Goal: Task Accomplishment & Management: Manage account settings

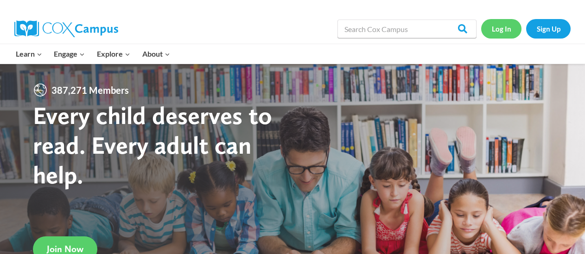
click at [496, 26] on link "Log In" at bounding box center [501, 28] width 40 height 19
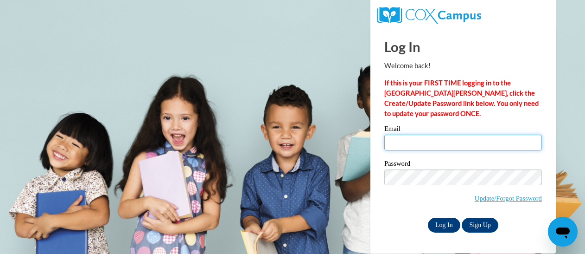
type input "abbie.ramon@muskegonorway.org"
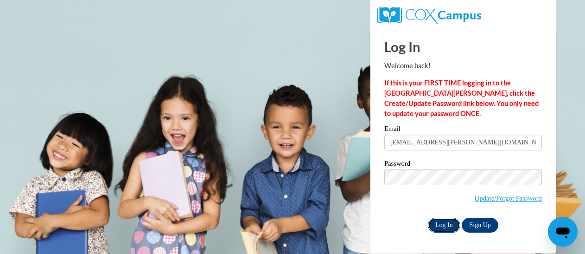
click at [445, 221] on input "Log In" at bounding box center [444, 224] width 32 height 15
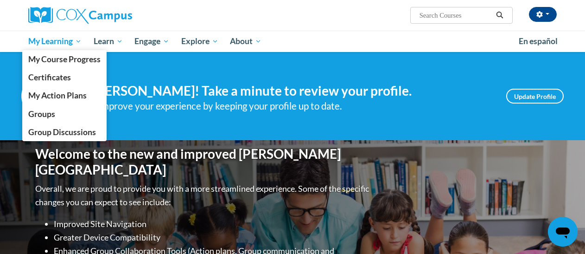
click at [60, 42] on span "My Learning" at bounding box center [54, 41] width 53 height 11
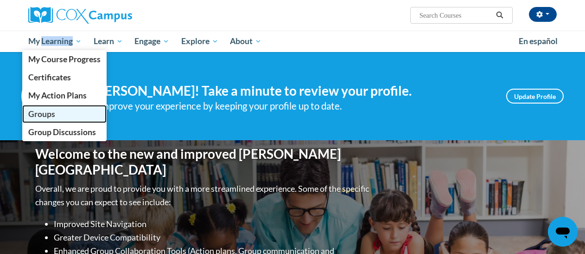
click at [53, 112] on span "Groups" at bounding box center [41, 114] width 27 height 10
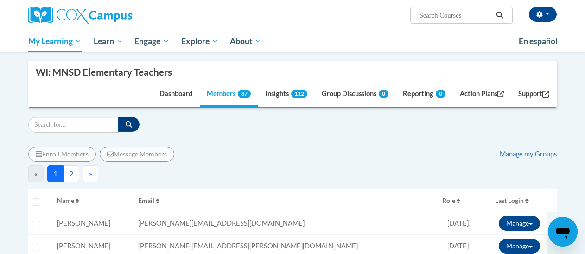
scroll to position [129, 0]
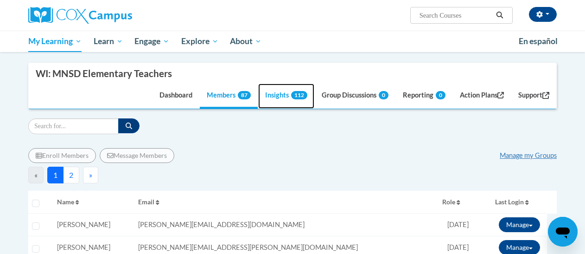
click at [279, 92] on link "Insights 112" at bounding box center [286, 95] width 56 height 25
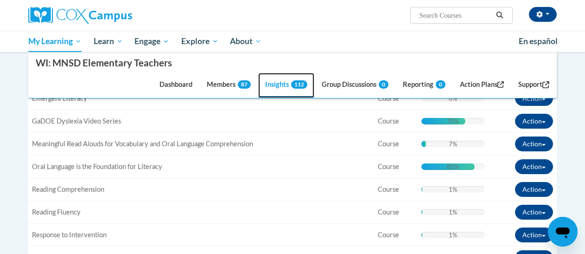
scroll to position [304, 0]
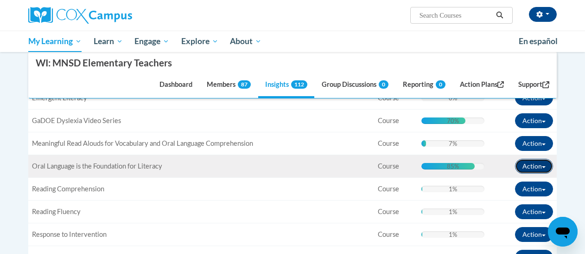
click at [525, 169] on button "Action" at bounding box center [534, 166] width 38 height 15
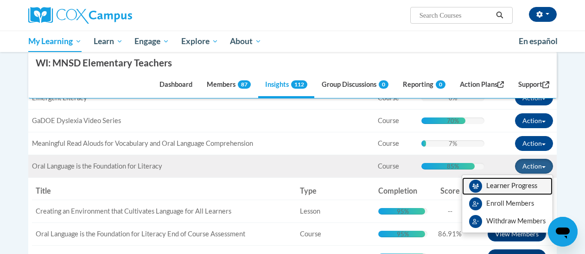
click at [506, 184] on link "Learner Progress" at bounding box center [507, 186] width 90 height 18
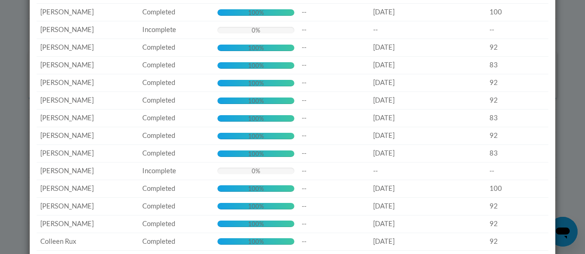
scroll to position [0, 0]
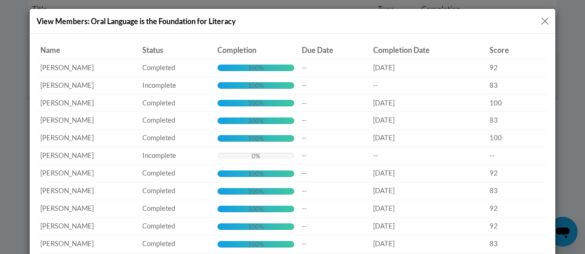
click at [547, 19] on button "Close" at bounding box center [545, 21] width 12 height 12
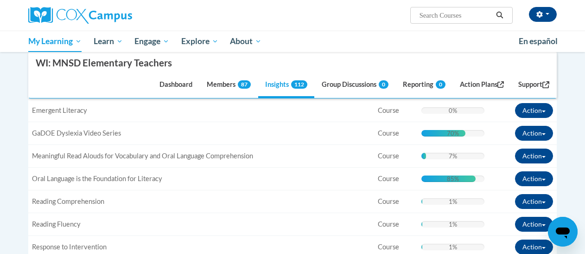
scroll to position [293, 0]
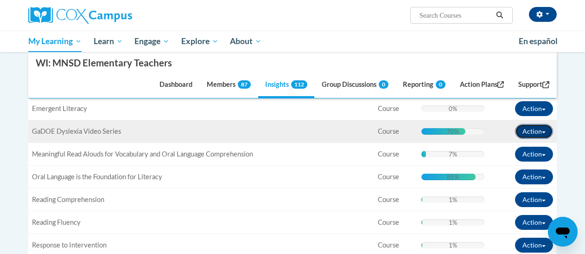
click at [543, 134] on button "Action" at bounding box center [534, 131] width 38 height 15
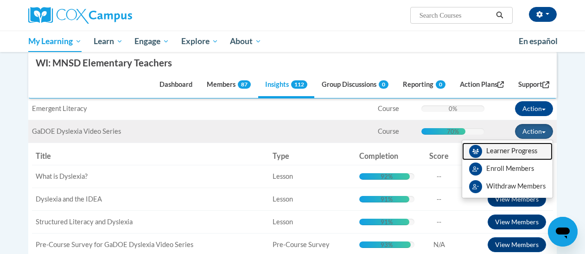
click at [519, 151] on link "Learner Progress" at bounding box center [507, 151] width 90 height 18
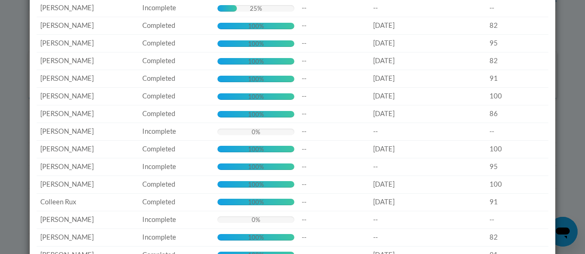
scroll to position [0, 0]
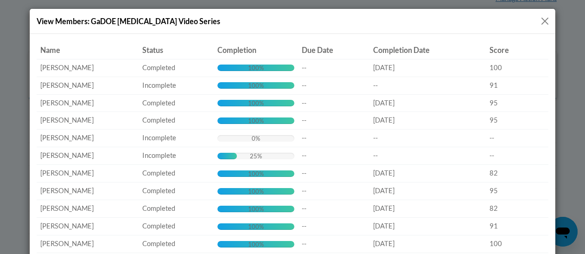
click at [546, 20] on button "Close" at bounding box center [545, 21] width 12 height 12
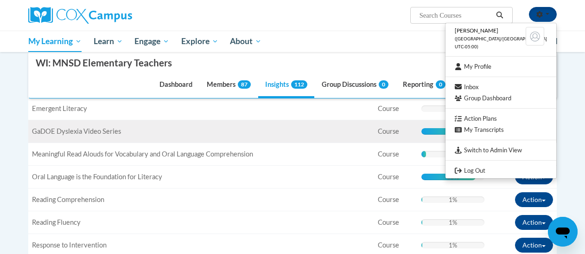
click at [286, 135] on div "Title: GaDOE [MEDICAL_DATA] Video Series" at bounding box center [201, 132] width 338 height 10
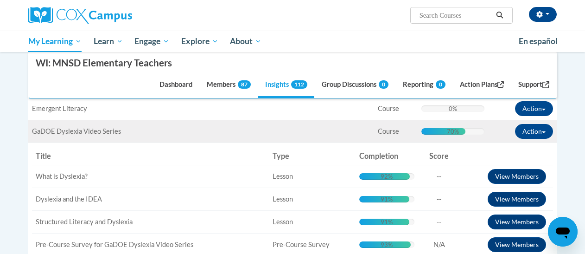
click at [286, 135] on div "Title: GaDOE [MEDICAL_DATA] Video Series" at bounding box center [201, 132] width 338 height 10
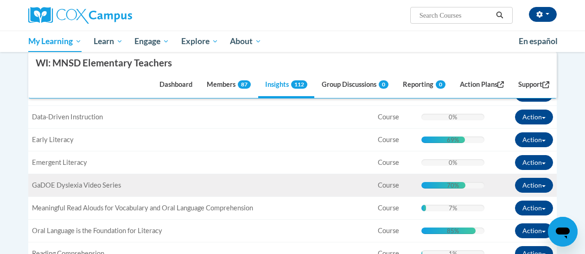
scroll to position [239, 0]
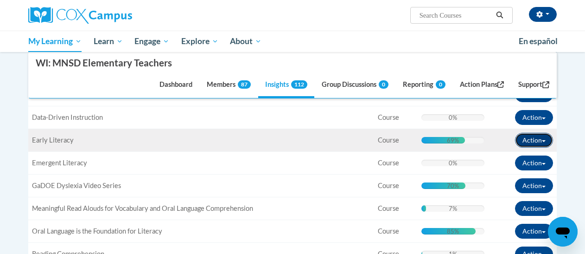
click at [532, 142] on button "Action" at bounding box center [534, 140] width 38 height 15
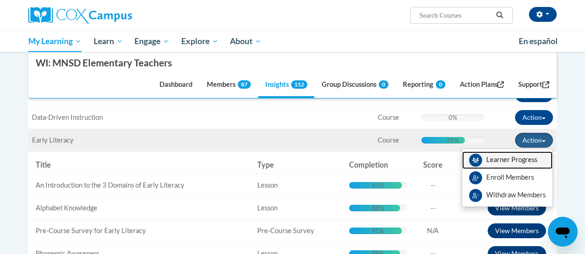
click at [519, 160] on link "Learner Progress" at bounding box center [507, 160] width 90 height 18
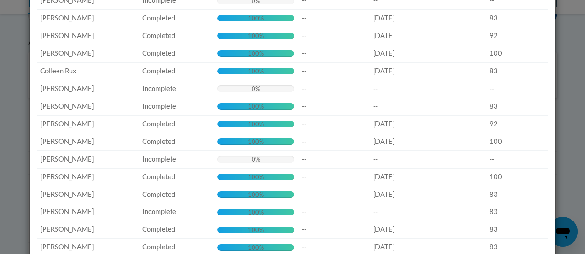
scroll to position [0, 0]
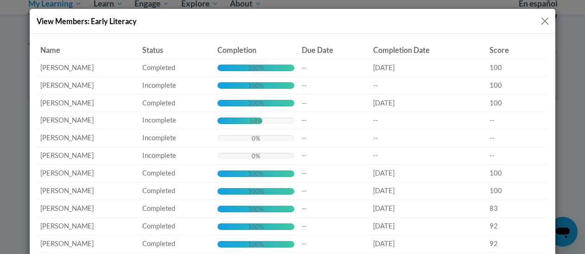
click at [547, 20] on button "Close" at bounding box center [545, 21] width 12 height 12
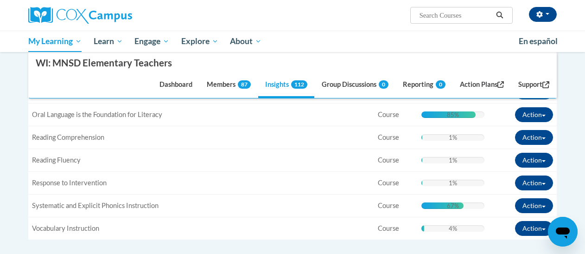
scroll to position [356, 0]
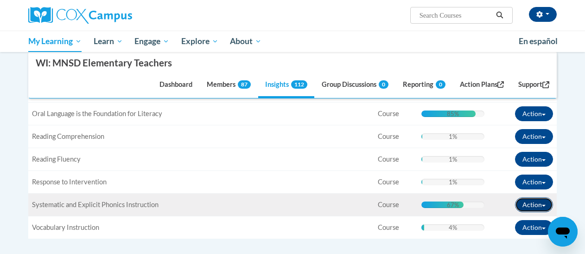
click at [542, 201] on button "Action" at bounding box center [534, 204] width 38 height 15
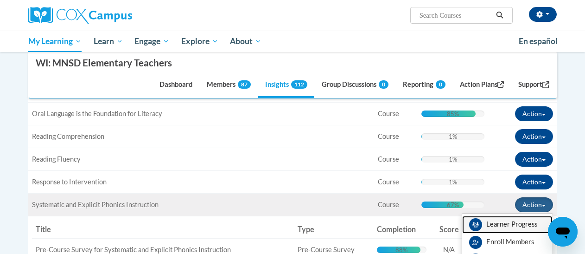
click at [497, 225] on link "Learner Progress" at bounding box center [507, 225] width 90 height 18
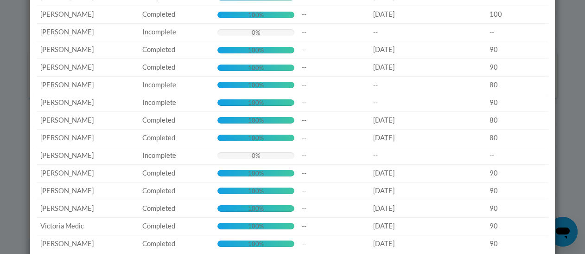
scroll to position [1330, 0]
